Goal: Use online tool/utility: Utilize a website feature to perform a specific function

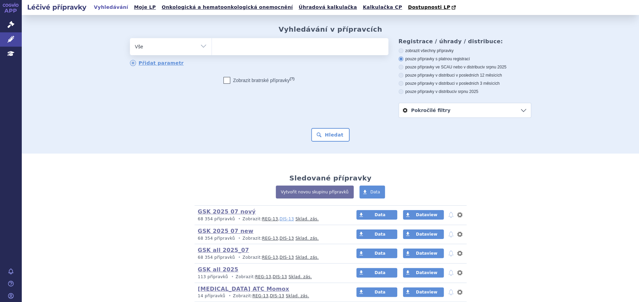
click at [280, 219] on link "DIS-13" at bounding box center [287, 218] width 14 height 5
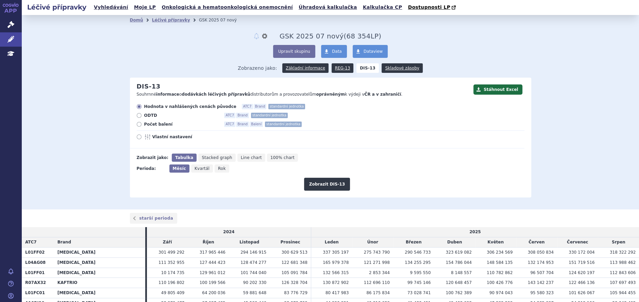
click at [137, 136] on icon at bounding box center [139, 136] width 5 height 5
click at [137, 136] on input "Vlastní nastavení" at bounding box center [139, 137] width 4 height 4
radio input "true"
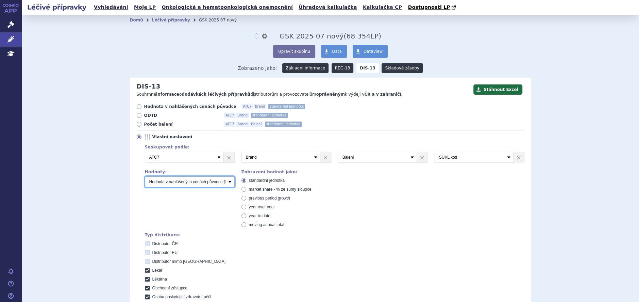
click at [223, 181] on select "Počet balení Hodnota v nahlášených cenách původce [DIS-13] Hodnota v maximálníc…" at bounding box center [190, 181] width 90 height 11
select select "packages"
click at [145, 177] on select "Počet balení Hodnota v nahlášených cenách původce [DIS-13] Hodnota v maximálníc…" at bounding box center [190, 181] width 90 height 11
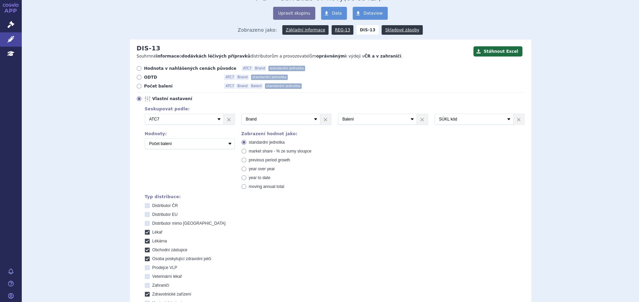
scroll to position [204, 0]
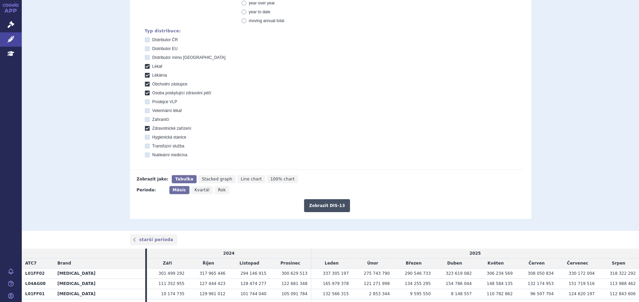
click at [320, 207] on button "Zobrazit DIS-13" at bounding box center [327, 205] width 46 height 13
